Goal: Check status: Check status

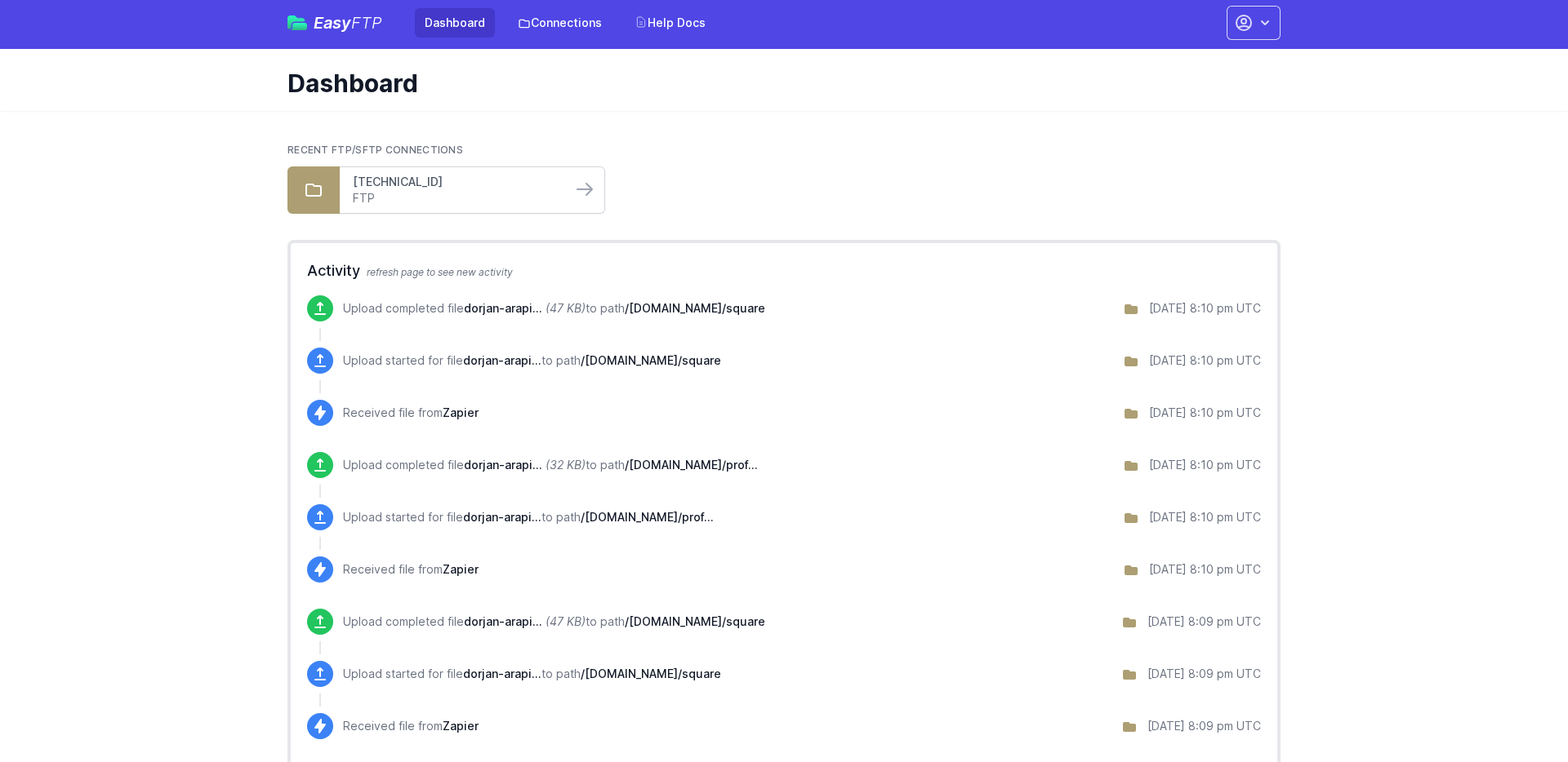
scroll to position [6, 0]
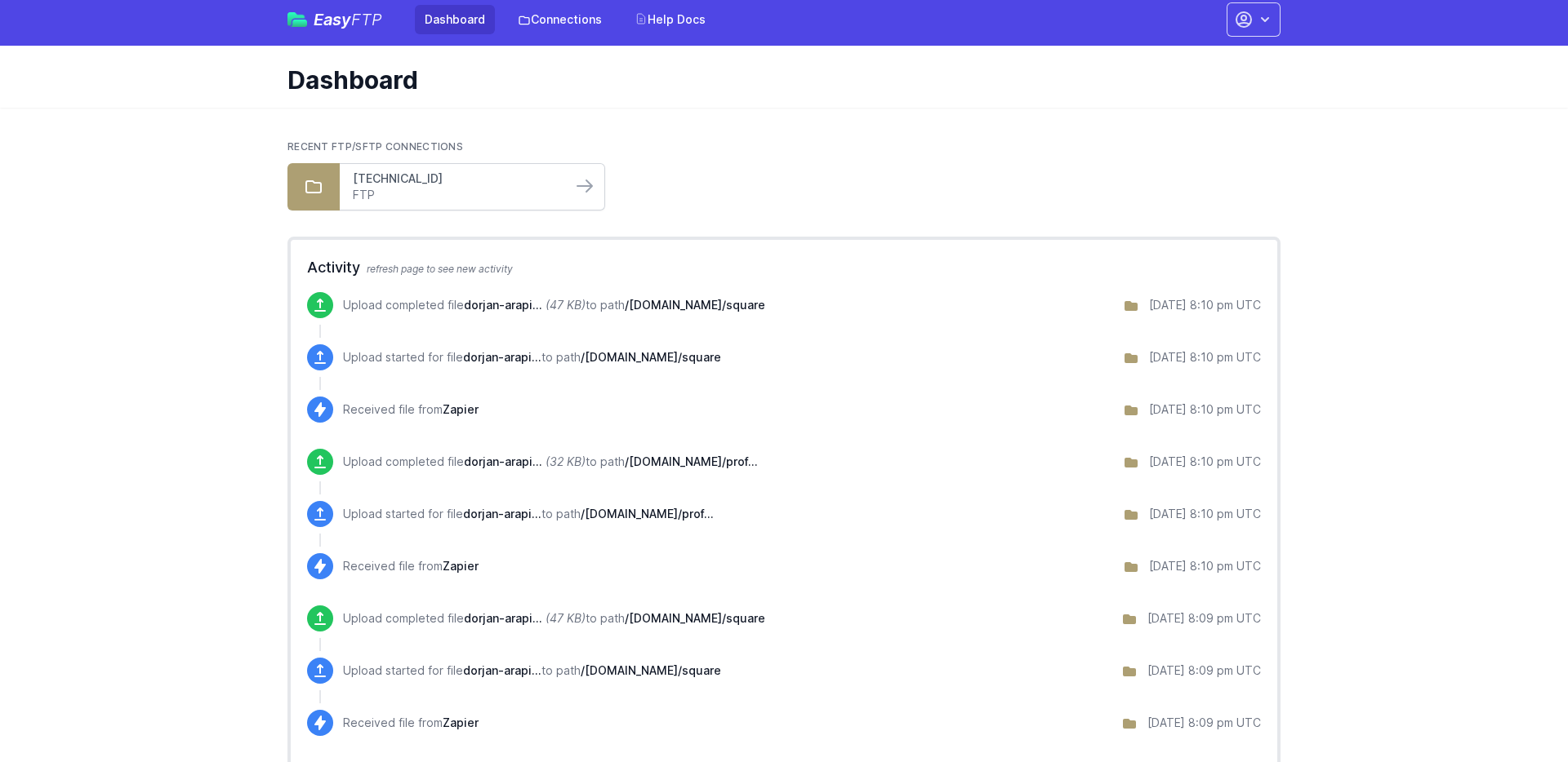
click at [392, 186] on link "[TECHNICAL_ID]" at bounding box center [456, 178] width 206 height 16
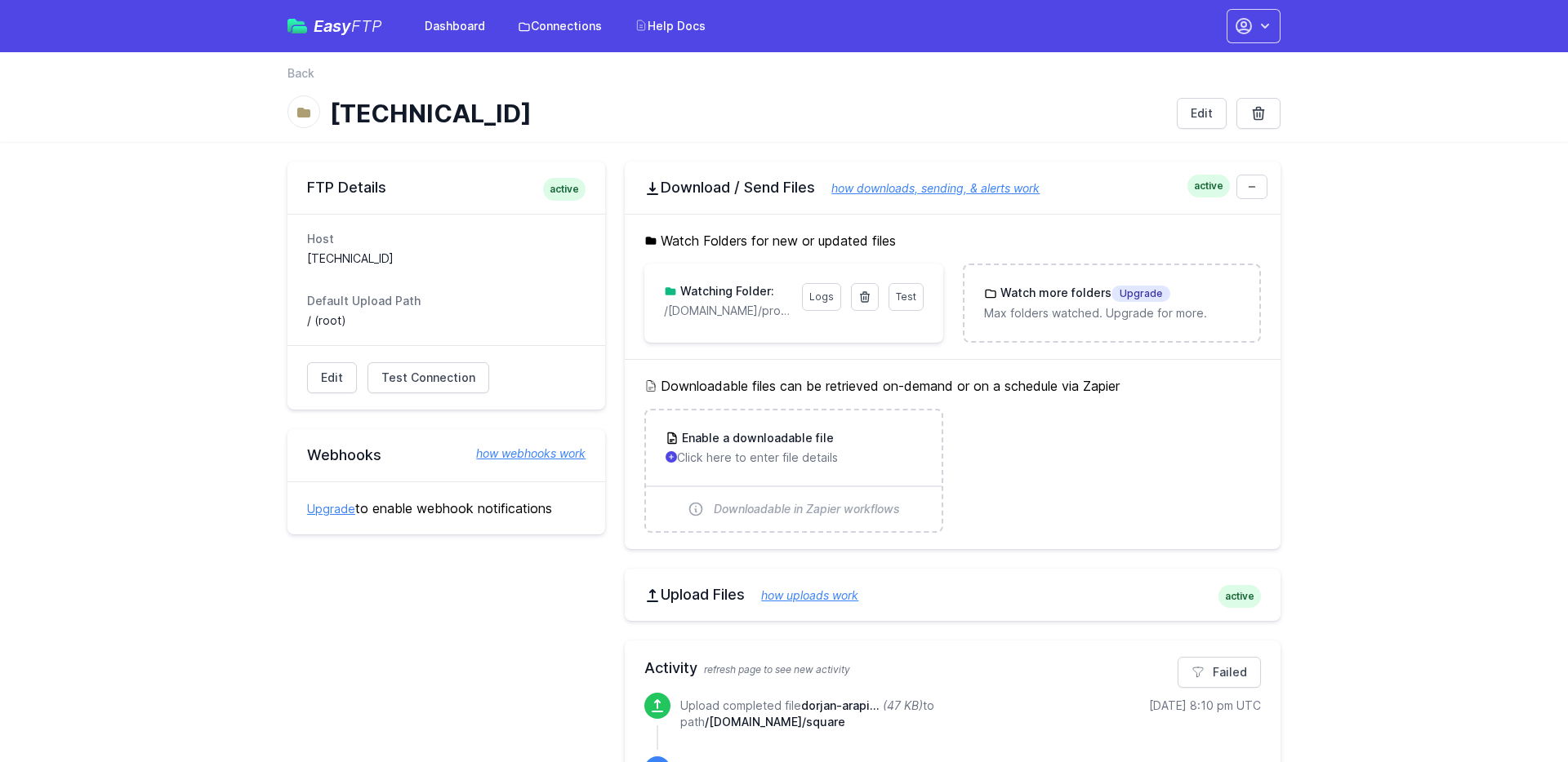
click at [743, 294] on h3 "Watching Folder:" at bounding box center [725, 291] width 97 height 16
drag, startPoint x: 809, startPoint y: 242, endPoint x: 779, endPoint y: 248, distance: 30.6
click at [809, 242] on h5 "Watch Folders for new or updated files" at bounding box center [953, 241] width 617 height 20
drag, startPoint x: 801, startPoint y: 238, endPoint x: 811, endPoint y: 244, distance: 11.7
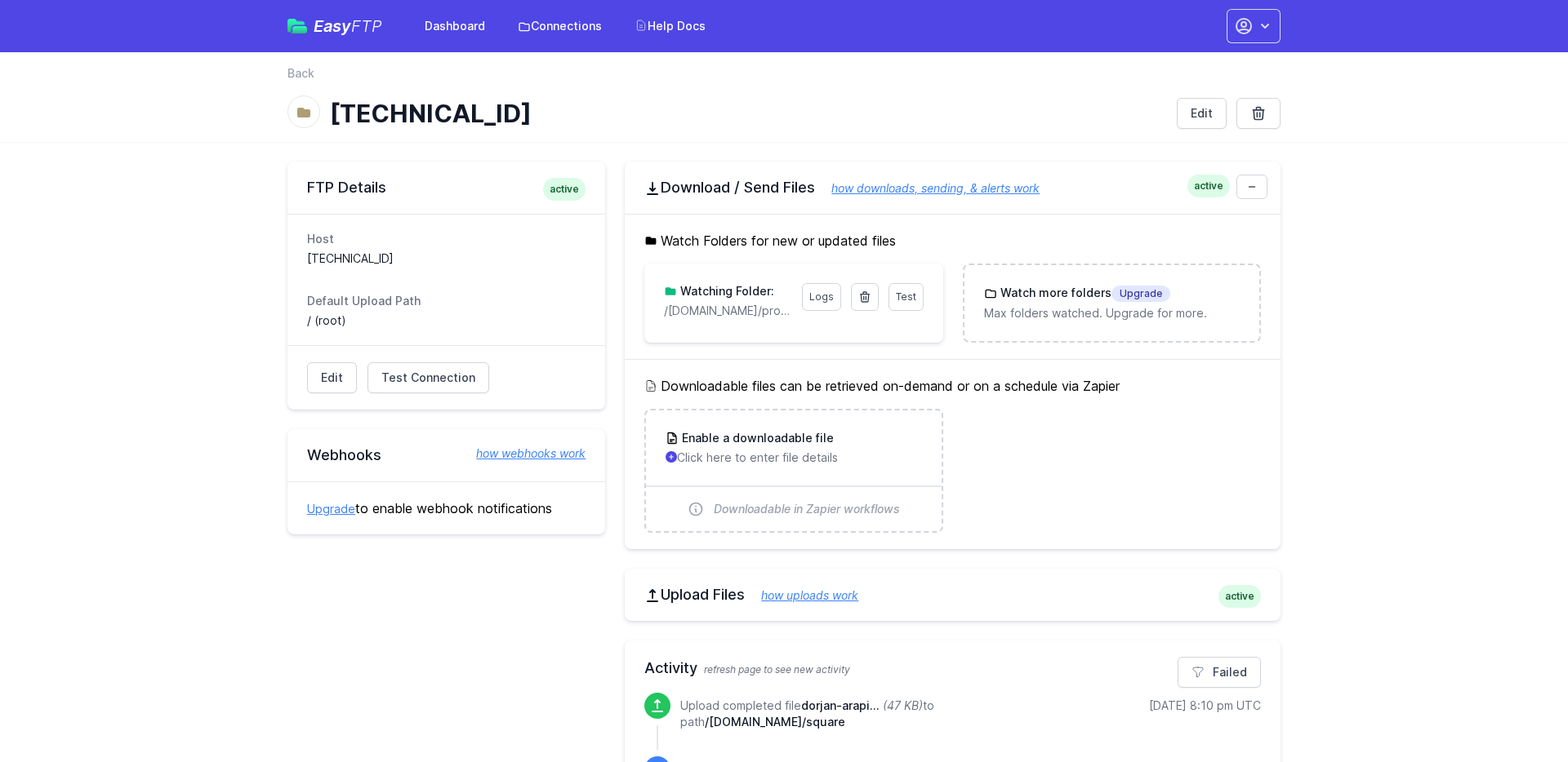
click at [811, 244] on h5 "Watch Folders for new or updated files" at bounding box center [953, 241] width 617 height 20
click at [727, 294] on h3 "Watching Folder:" at bounding box center [725, 291] width 97 height 16
click at [698, 298] on h3 "Watching Folder:" at bounding box center [725, 291] width 97 height 16
click at [358, 305] on dt "Default Upload Path" at bounding box center [446, 301] width 278 height 16
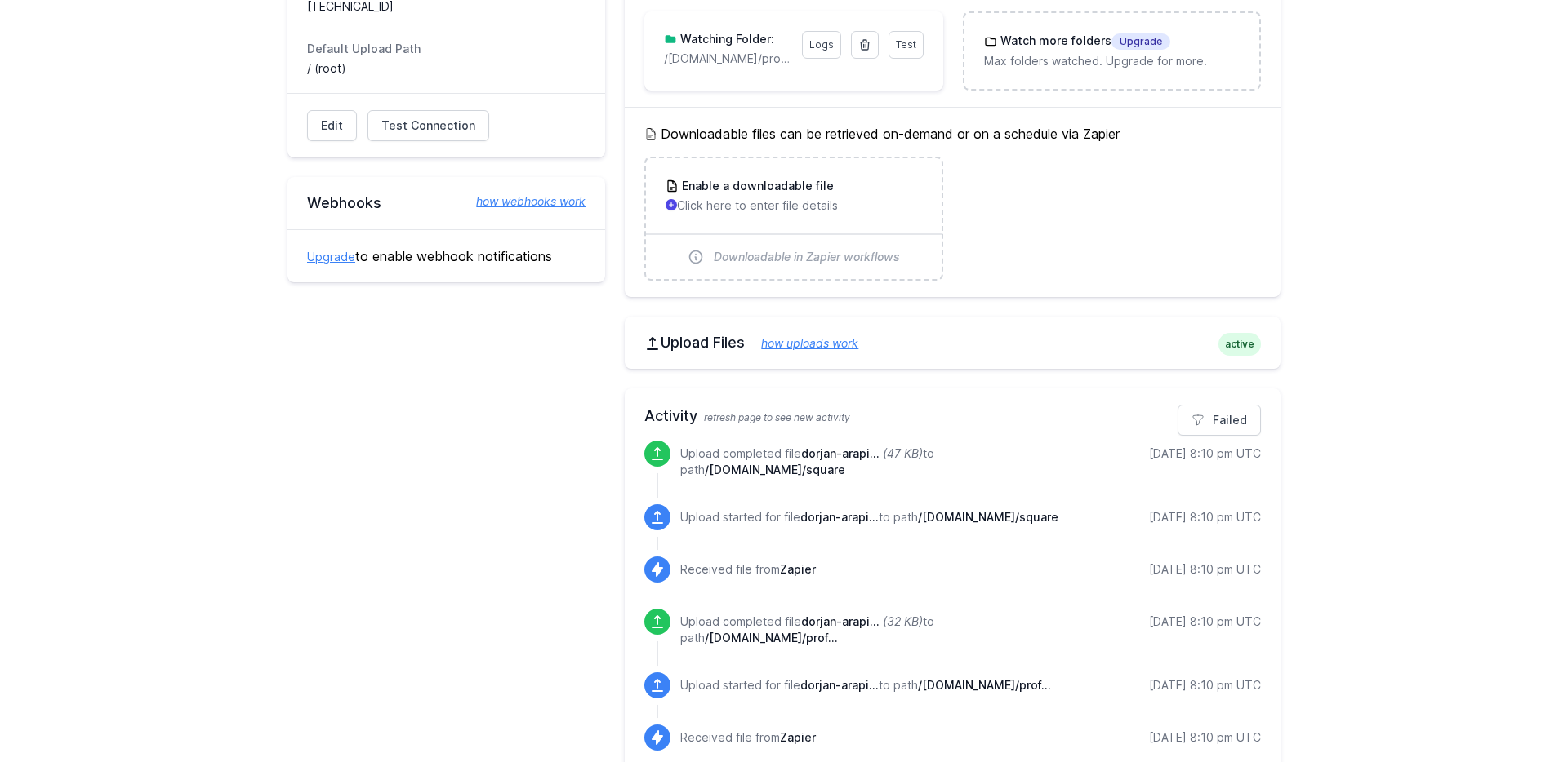
scroll to position [256, 0]
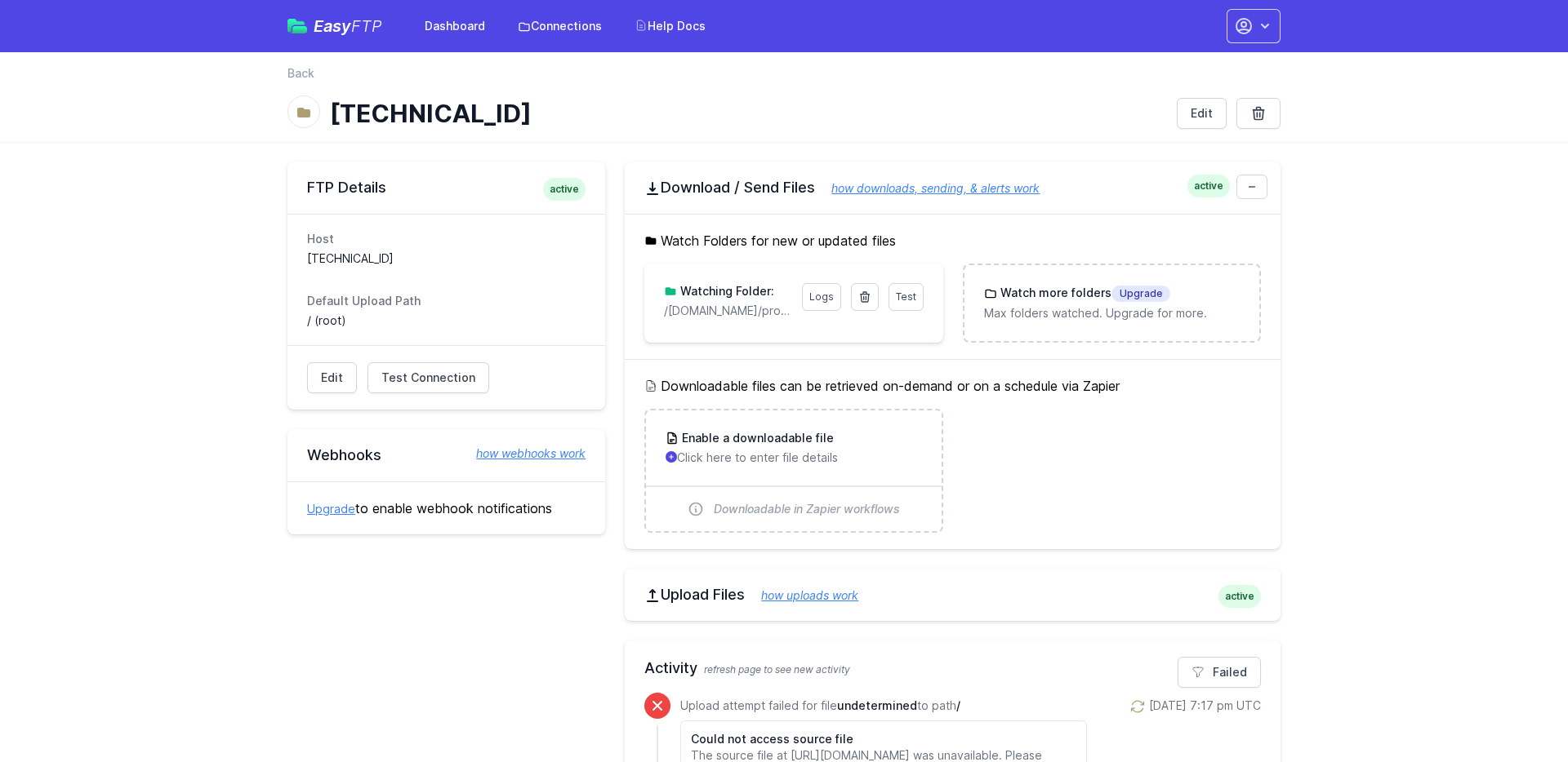
scroll to position [255, 0]
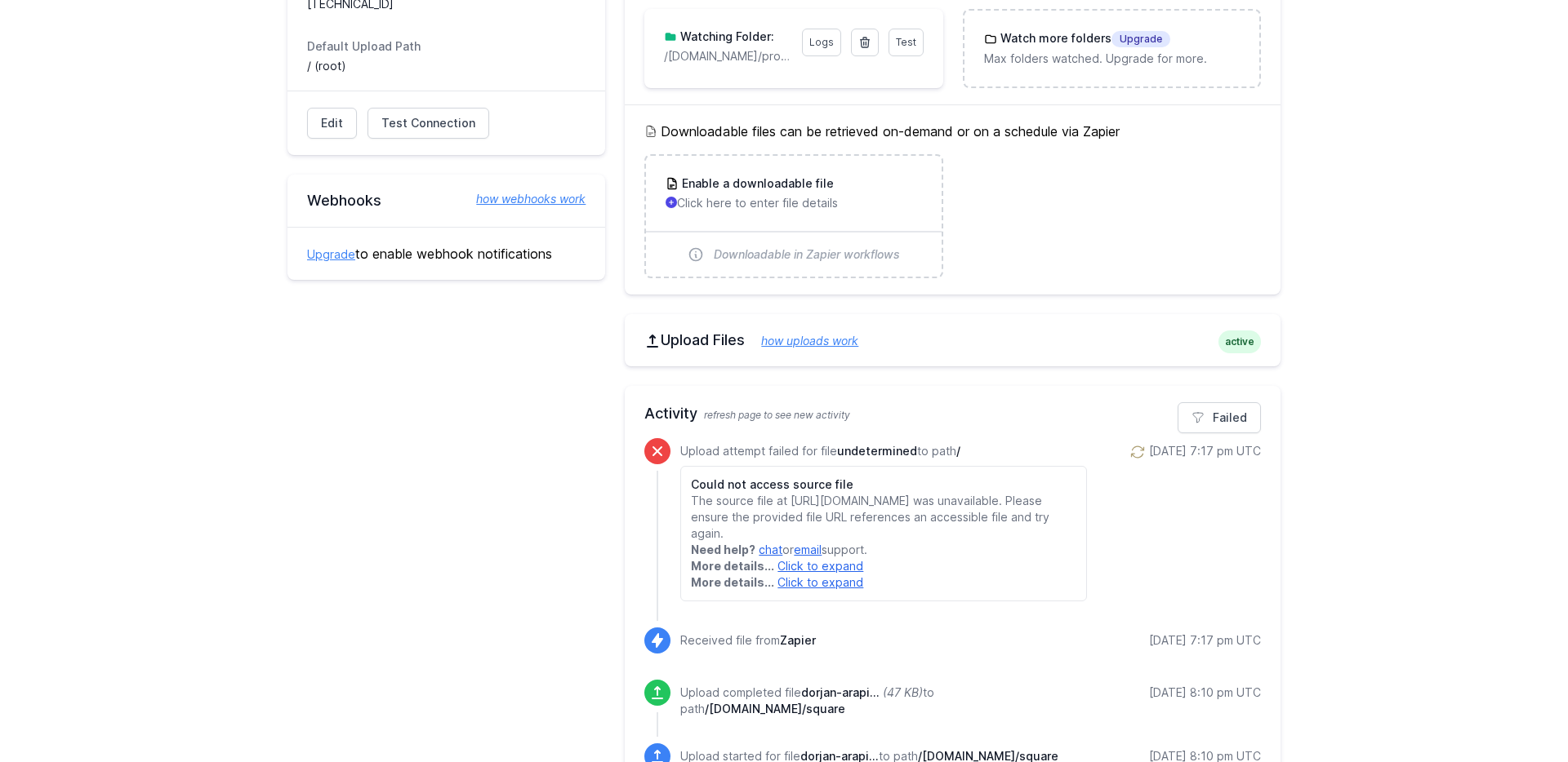
drag, startPoint x: 761, startPoint y: 451, endPoint x: 838, endPoint y: 458, distance: 77.3
click at [838, 458] on p "Upload attempt failed for file undetermined to path /" at bounding box center [883, 451] width 406 height 16
click at [785, 450] on p "Upload attempt failed for file undetermined to path /" at bounding box center [883, 451] width 406 height 16
click at [911, 529] on p "The source file at [URL][DOMAIN_NAME] was unavailable. Please ensure the provid…" at bounding box center [883, 517] width 384 height 49
click at [895, 536] on p "The source file at [URL][DOMAIN_NAME] was unavailable. Please ensure the provid…" at bounding box center [883, 517] width 384 height 49
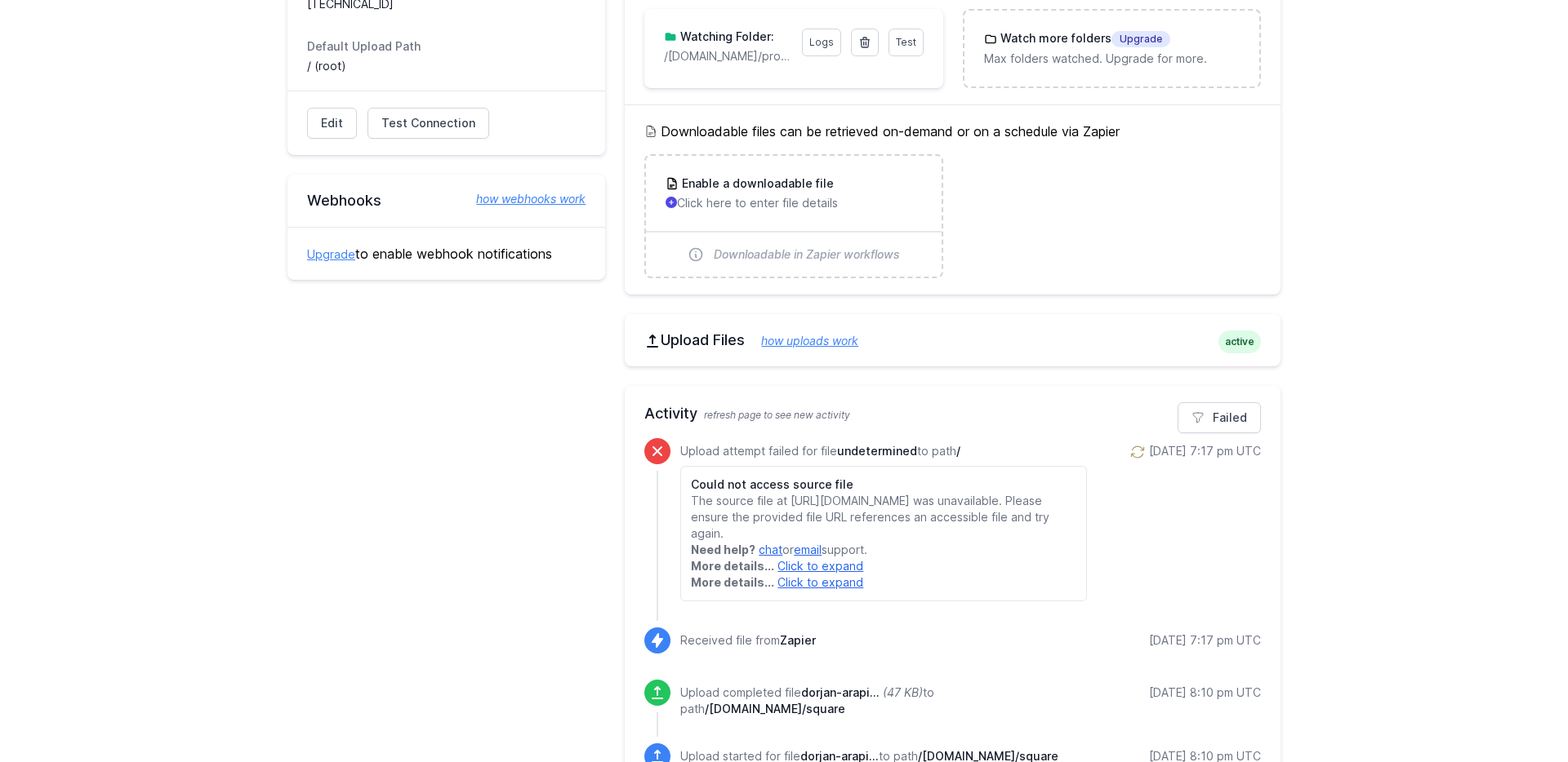
click at [987, 537] on p "The source file at [URL][DOMAIN_NAME] was unavailable. Please ensure the provid…" at bounding box center [883, 517] width 384 height 49
click at [941, 538] on p "The source file at [URL][DOMAIN_NAME] was unavailable. Please ensure the provid…" at bounding box center [883, 517] width 384 height 49
click at [506, 508] on div "FTP Details active Host [TECHNICAL_ID] Default Upload Path / (root) Edit Test C…" at bounding box center [446, 709] width 317 height 1604
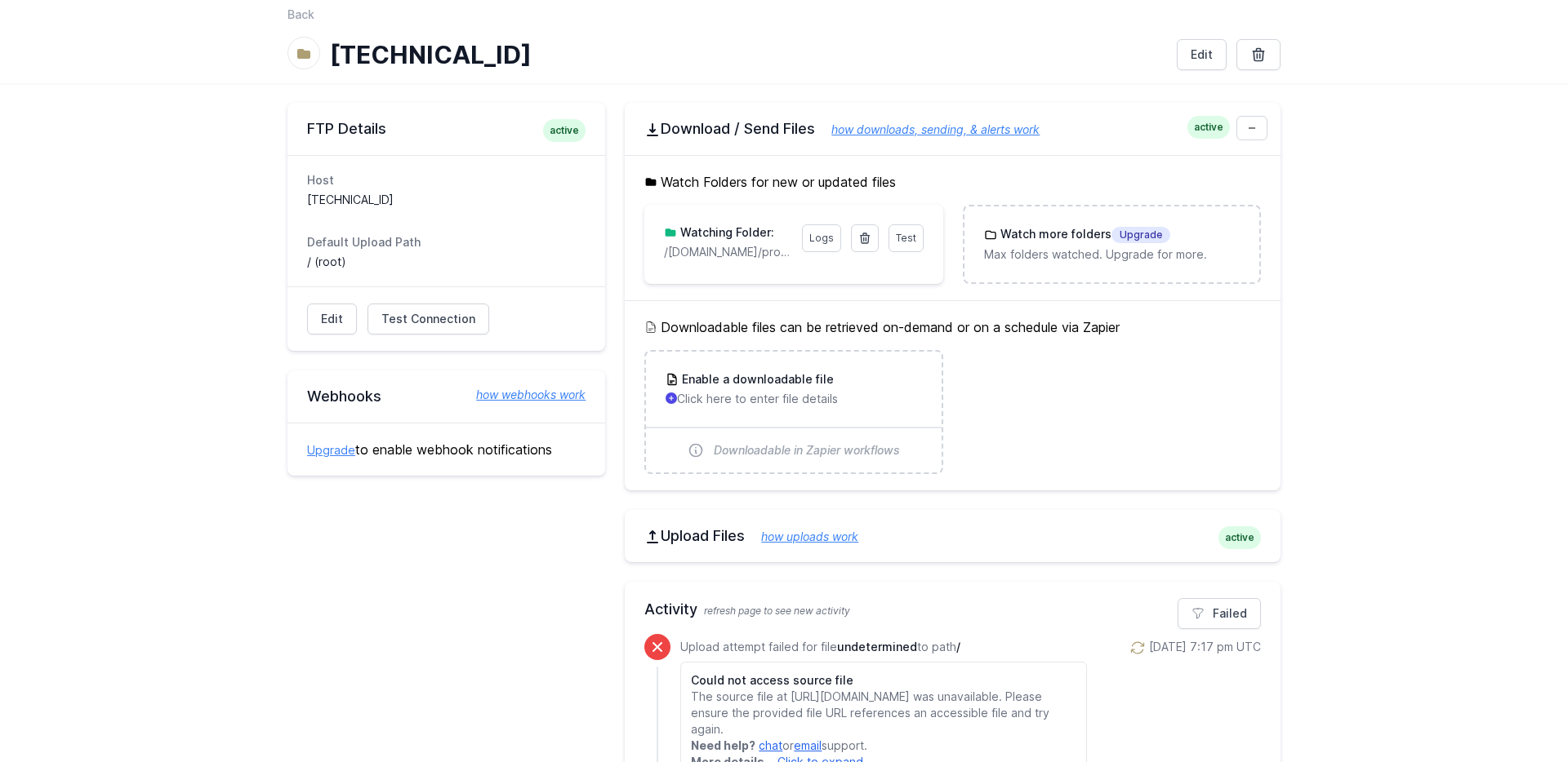
scroll to position [0, 0]
